Goal: Complete application form: Complete application form

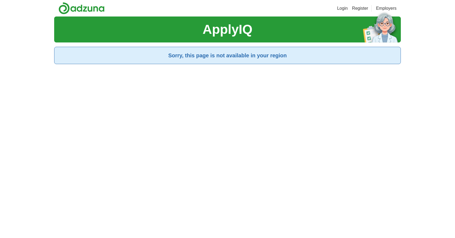
click at [237, 35] on h1 "ApplyIQ" at bounding box center [228, 29] width 50 height 19
click at [359, 9] on link "Register" at bounding box center [360, 8] width 16 height 6
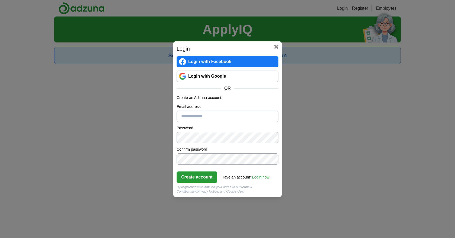
click at [201, 73] on link "Login with Google" at bounding box center [228, 76] width 102 height 11
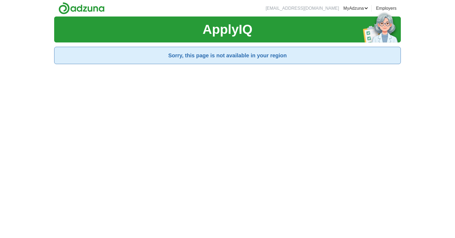
click at [221, 94] on div "ApplyIQ Sorry, this page is not available in your region" at bounding box center [227, 136] width 347 height 238
click at [67, 9] on img at bounding box center [81, 8] width 46 height 12
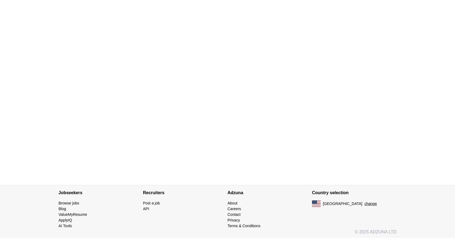
scroll to position [71, 0]
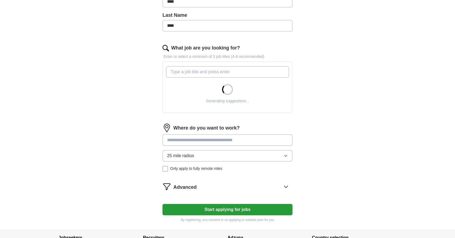
scroll to position [154, 0]
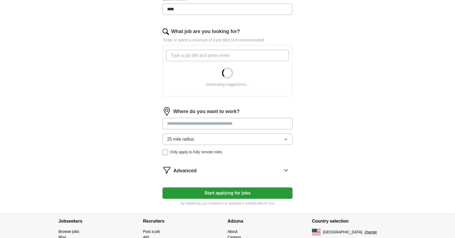
click at [209, 59] on input "What job are you looking for?" at bounding box center [227, 55] width 123 height 11
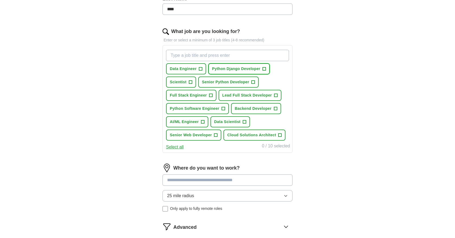
click at [265, 69] on span "+" at bounding box center [264, 69] width 3 height 4
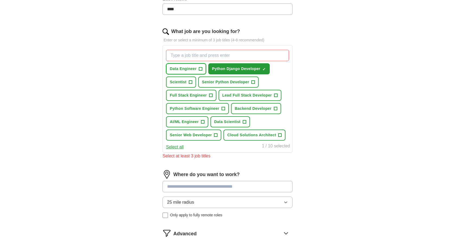
click at [199, 70] on span "+" at bounding box center [200, 69] width 3 height 4
click at [252, 83] on span "+" at bounding box center [253, 82] width 3 height 4
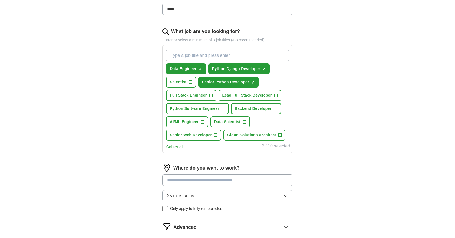
click at [276, 108] on span "+" at bounding box center [275, 109] width 3 height 4
click at [224, 109] on span "+" at bounding box center [223, 109] width 3 height 4
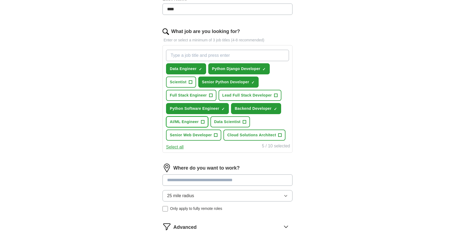
click at [203, 123] on span "+" at bounding box center [202, 122] width 3 height 4
click at [215, 136] on span "+" at bounding box center [215, 135] width 3 height 4
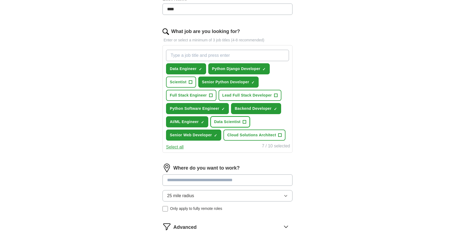
click at [244, 123] on span "+" at bounding box center [244, 122] width 3 height 4
click at [210, 96] on span "+" at bounding box center [210, 95] width 3 height 4
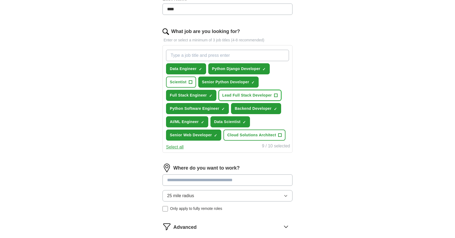
click at [278, 95] on button "Lead Full Stack Developer +" at bounding box center [250, 95] width 63 height 11
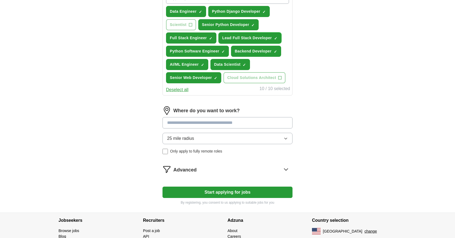
scroll to position [218, 0]
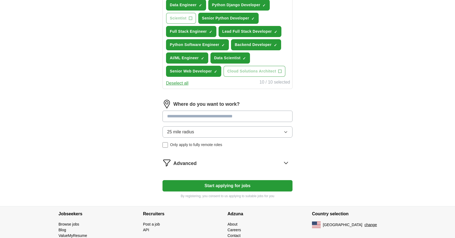
click at [226, 119] on input at bounding box center [227, 116] width 130 height 11
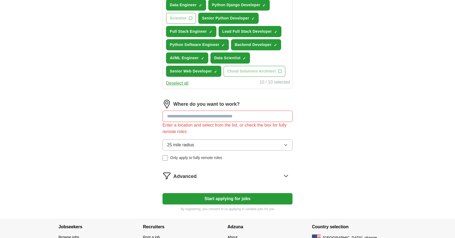
click at [236, 119] on input at bounding box center [227, 116] width 130 height 11
paste input "**********"
type input "**********"
click at [229, 142] on button "25 mile radius" at bounding box center [227, 144] width 130 height 11
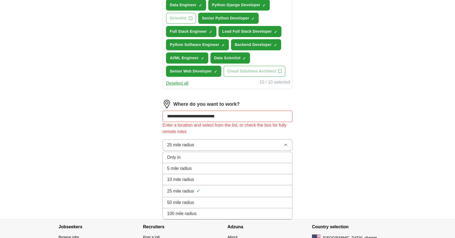
click at [241, 118] on input "**********" at bounding box center [227, 116] width 130 height 11
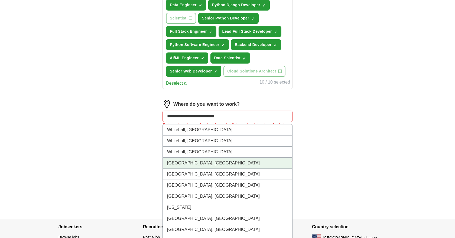
click at [213, 160] on li "Whitehall, PA" at bounding box center [227, 163] width 129 height 11
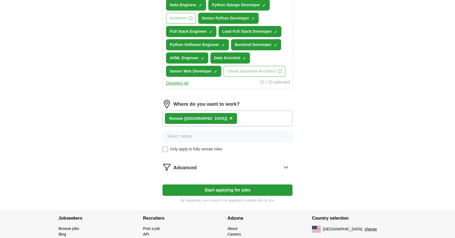
click at [283, 167] on icon at bounding box center [286, 167] width 9 height 9
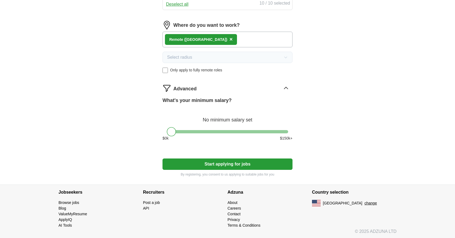
scroll to position [298, 0]
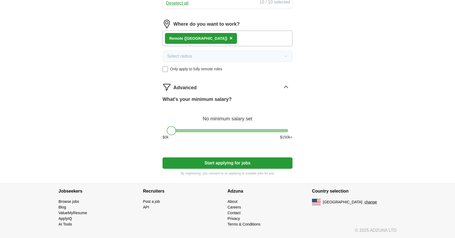
click at [223, 131] on div at bounding box center [227, 130] width 121 height 3
drag, startPoint x: 224, startPoint y: 131, endPoint x: 239, endPoint y: 156, distance: 28.5
drag, startPoint x: 239, startPoint y: 132, endPoint x: 232, endPoint y: 131, distance: 7.2
click at [232, 131] on div at bounding box center [229, 130] width 9 height 9
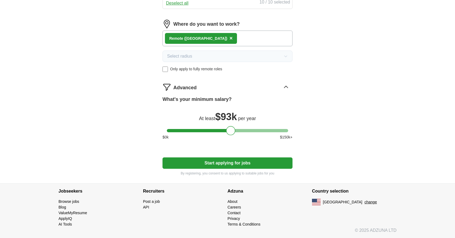
click at [236, 131] on div at bounding box center [227, 130] width 121 height 3
click at [240, 131] on div at bounding box center [236, 130] width 9 height 9
click at [242, 131] on div at bounding box center [227, 130] width 121 height 3
drag, startPoint x: 240, startPoint y: 131, endPoint x: 244, endPoint y: 131, distance: 4.7
click at [244, 131] on div at bounding box center [246, 130] width 9 height 9
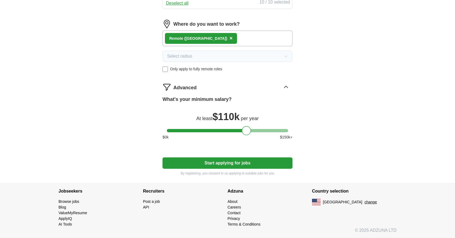
click at [233, 163] on button "Start applying for jobs" at bounding box center [227, 163] width 130 height 11
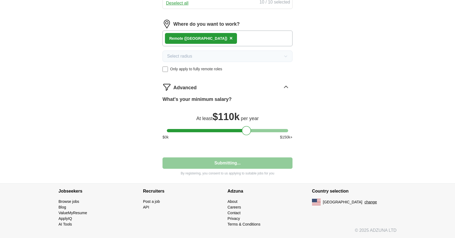
select select "**"
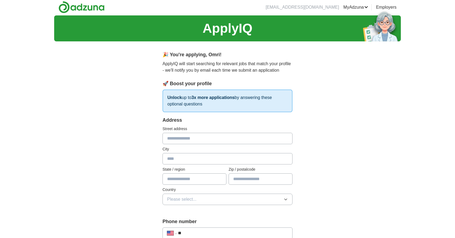
scroll to position [0, 0]
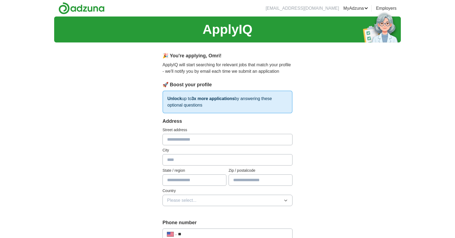
click at [203, 141] on input "text" at bounding box center [227, 139] width 130 height 11
type input "**********"
type input "*****"
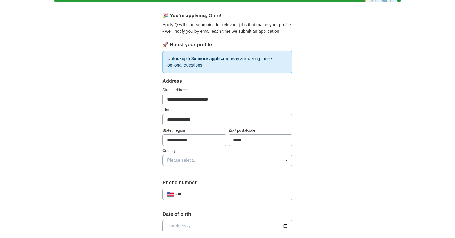
scroll to position [50, 0]
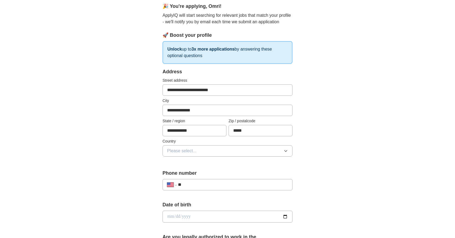
click at [240, 150] on button "Please select..." at bounding box center [227, 150] width 130 height 11
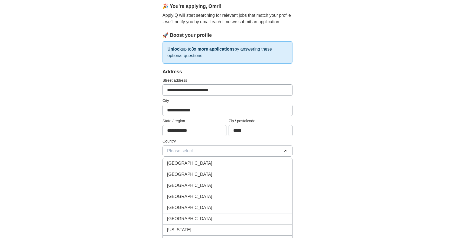
click at [205, 174] on div "United States" at bounding box center [227, 174] width 121 height 6
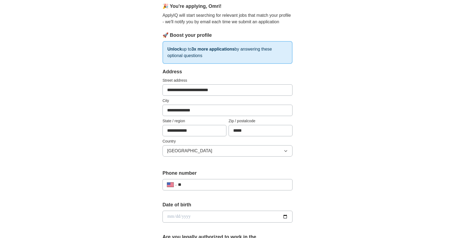
click at [216, 181] on div "**********" at bounding box center [227, 184] width 130 height 11
click at [213, 187] on input "**" at bounding box center [233, 185] width 110 height 6
type input "**********"
click at [197, 214] on input "date" at bounding box center [227, 217] width 130 height 12
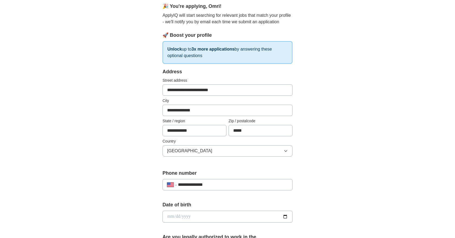
click at [244, 210] on div "Date of birth" at bounding box center [227, 214] width 130 height 26
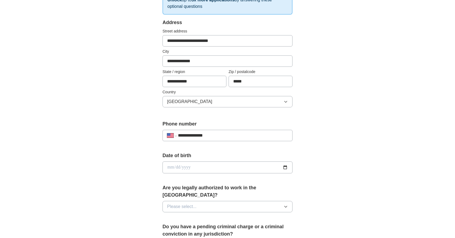
scroll to position [104, 0]
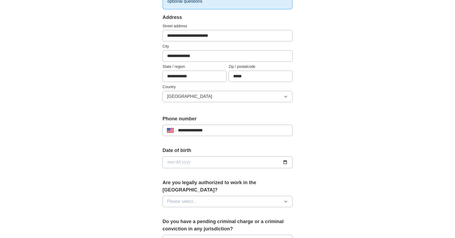
click at [286, 164] on input "date" at bounding box center [227, 163] width 130 height 12
type input "**********"
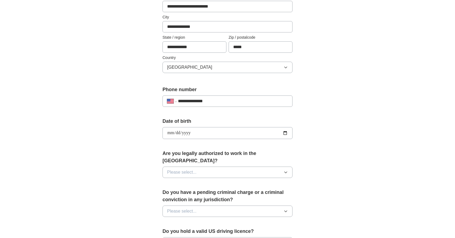
scroll to position [138, 0]
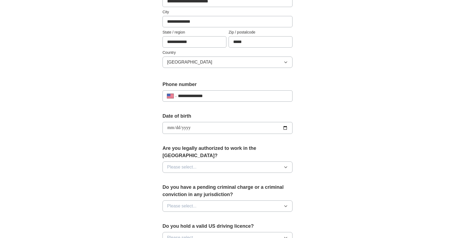
click at [252, 162] on button "Please select..." at bounding box center [227, 167] width 130 height 11
click at [232, 177] on div "Yes" at bounding box center [227, 180] width 121 height 6
click at [267, 201] on button "Please select..." at bounding box center [227, 206] width 130 height 11
click at [246, 227] on div "No" at bounding box center [227, 230] width 121 height 6
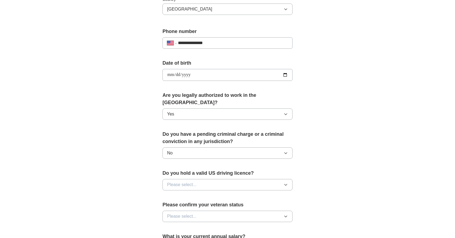
scroll to position [208, 0]
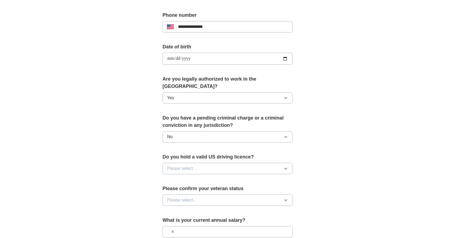
click at [272, 163] on button "Please select..." at bounding box center [227, 168] width 130 height 11
click at [243, 178] on div "Yes" at bounding box center [227, 181] width 121 height 6
click at [271, 196] on button "Please select..." at bounding box center [227, 200] width 130 height 11
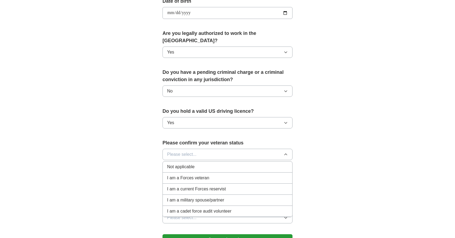
scroll to position [270, 0]
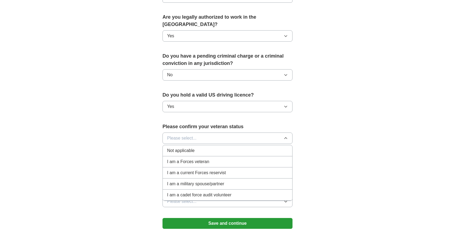
click at [257, 147] on li "Not applicable" at bounding box center [227, 150] width 129 height 11
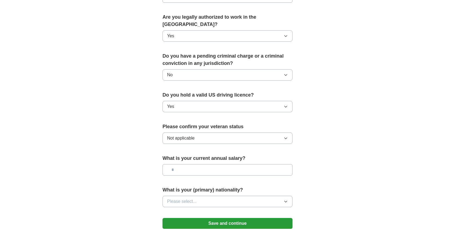
click at [265, 164] on input "text" at bounding box center [227, 169] width 130 height 11
type input "********"
click at [260, 196] on button "Please select..." at bounding box center [227, 201] width 130 height 11
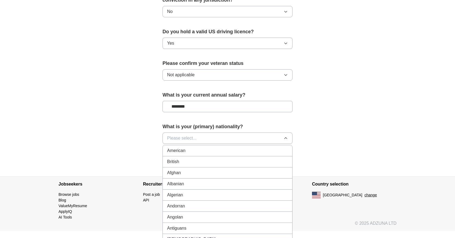
scroll to position [341, 0]
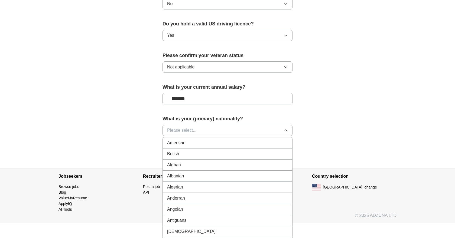
click at [250, 125] on button "Please select..." at bounding box center [227, 130] width 130 height 11
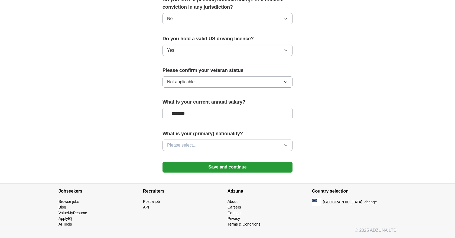
scroll to position [319, 0]
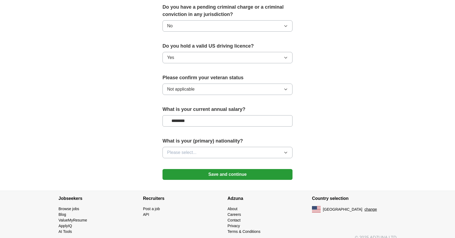
click at [245, 151] on div "What is your (primary) nationality? Please select..." at bounding box center [227, 150] width 130 height 25
click at [250, 147] on button "Please select..." at bounding box center [227, 152] width 130 height 11
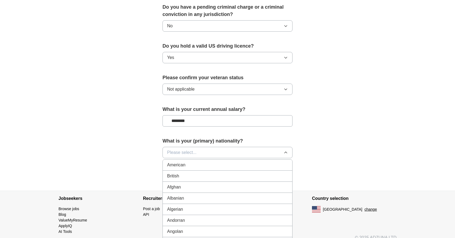
click at [250, 147] on button "Please select..." at bounding box center [227, 152] width 130 height 11
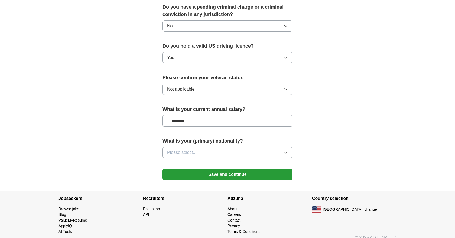
click at [250, 147] on button "Please select..." at bounding box center [227, 152] width 130 height 11
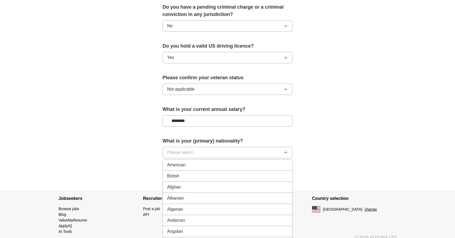
click at [235, 147] on button "Please select..." at bounding box center [227, 152] width 130 height 11
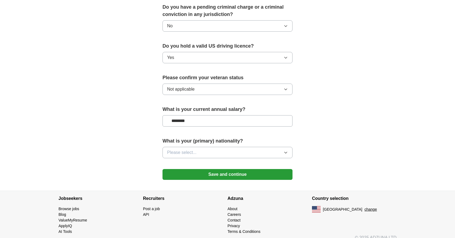
click at [235, 147] on button "Please select..." at bounding box center [227, 152] width 130 height 11
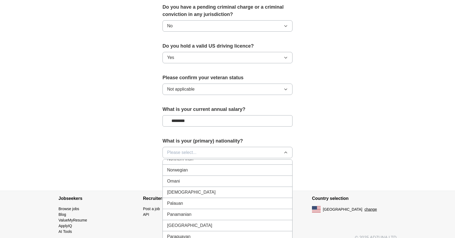
scroll to position [1470, 0]
click at [227, 191] on div "Pakistani" at bounding box center [227, 194] width 121 height 6
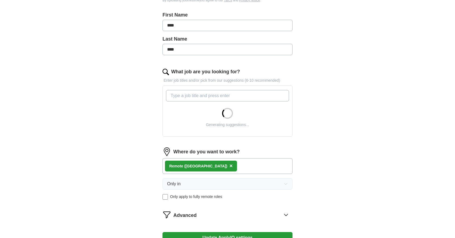
scroll to position [112, 0]
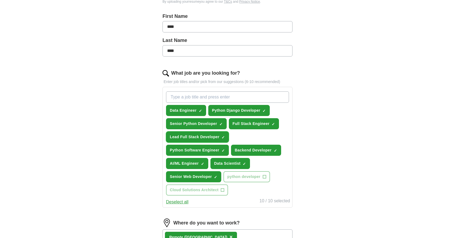
click at [0, 0] on span "×" at bounding box center [0, 0] width 0 height 0
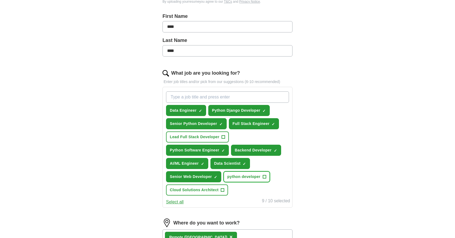
click at [266, 176] on button "python developer +" at bounding box center [246, 176] width 46 height 11
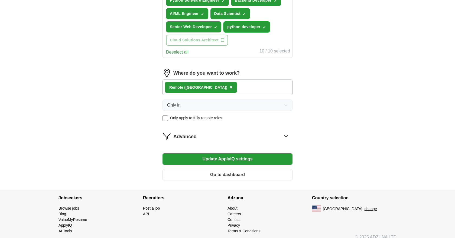
scroll to position [269, 0]
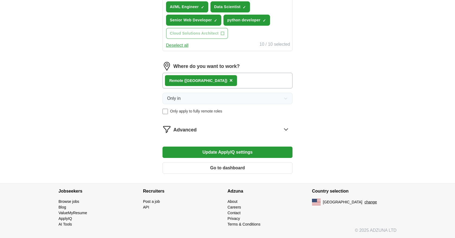
click at [286, 129] on icon at bounding box center [286, 129] width 9 height 9
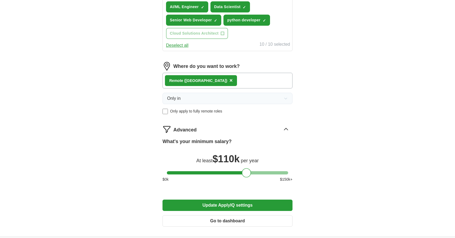
click at [236, 206] on button "Update ApplyIQ settings" at bounding box center [227, 205] width 130 height 11
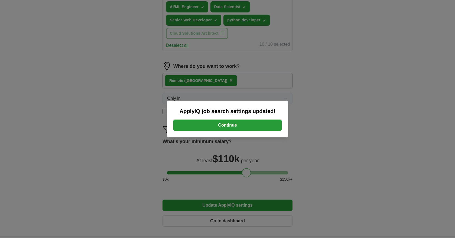
click at [239, 133] on div "ApplyIQ job search settings updated! Continue" at bounding box center [227, 119] width 121 height 37
click at [247, 125] on button "Continue" at bounding box center [227, 125] width 108 height 11
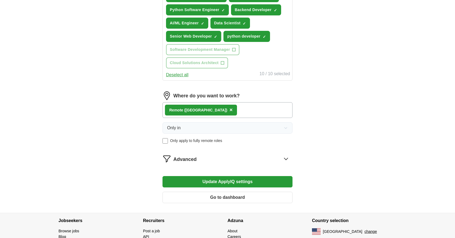
scroll to position [269, 0]
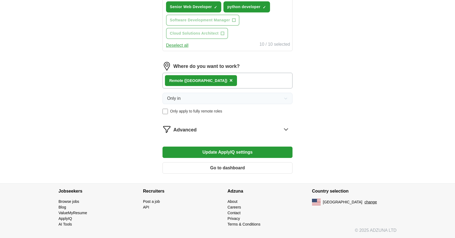
click at [283, 126] on icon at bounding box center [286, 129] width 9 height 9
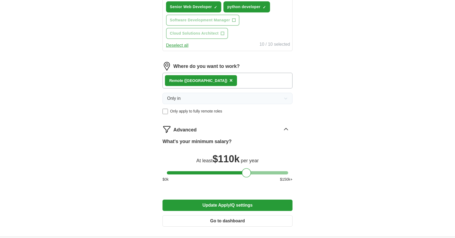
scroll to position [322, 0]
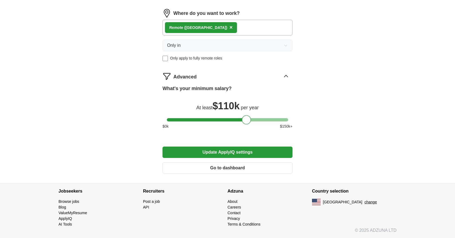
click at [240, 150] on button "Update ApplyIQ settings" at bounding box center [227, 152] width 130 height 11
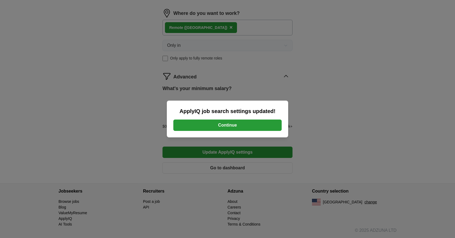
click at [233, 121] on button "Continue" at bounding box center [227, 125] width 108 height 11
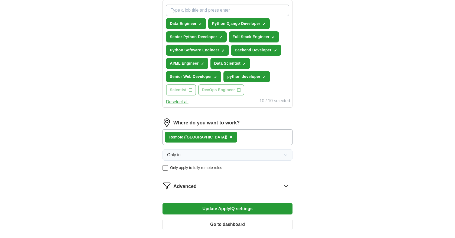
scroll to position [256, 0]
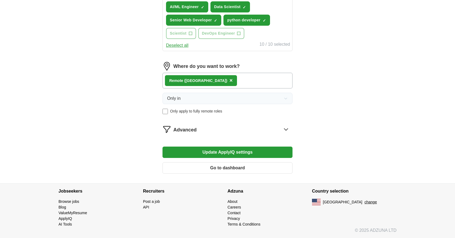
click at [285, 130] on icon at bounding box center [286, 129] width 9 height 9
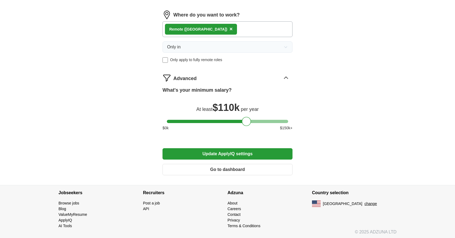
scroll to position [309, 0]
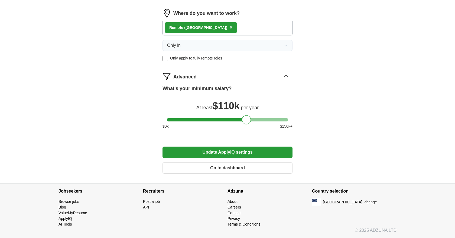
click at [231, 170] on button "Go to dashboard" at bounding box center [227, 167] width 130 height 11
